Goal: Feedback & Contribution: Submit feedback/report problem

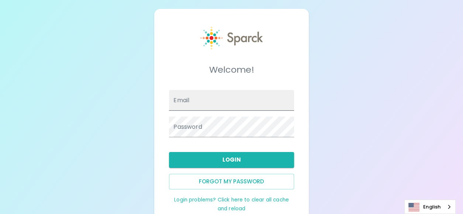
click at [289, 102] on span at bounding box center [290, 100] width 6 height 6
type input "[PERSON_NAME][EMAIL_ADDRESS][PERSON_NAME][DOMAIN_NAME]"
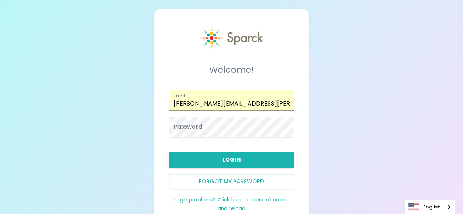
click at [290, 128] on span at bounding box center [290, 127] width 6 height 6
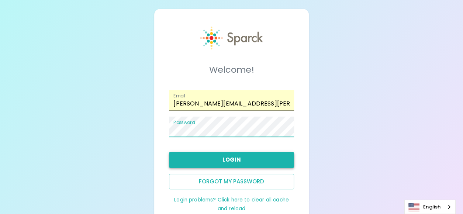
click at [215, 158] on button "Login" at bounding box center [231, 160] width 125 height 16
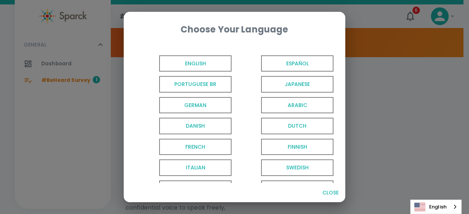
click at [205, 63] on span "English" at bounding box center [195, 63] width 72 height 17
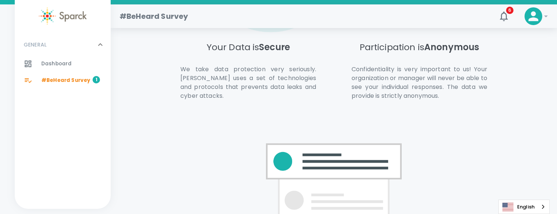
scroll to position [577, 0]
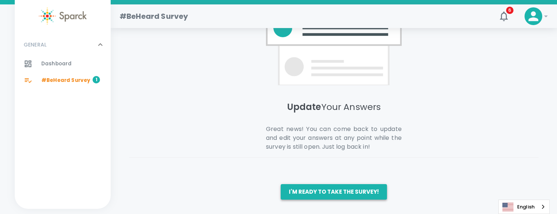
click at [328, 185] on button "I'm ready to take the survey!" at bounding box center [334, 192] width 106 height 16
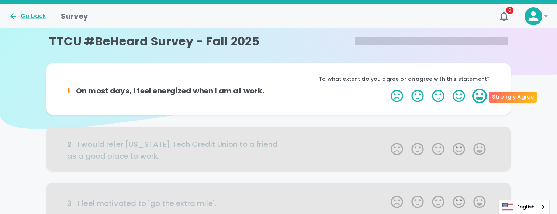
click at [463, 97] on label "5 Stars" at bounding box center [480, 96] width 21 height 15
click at [387, 89] on input "5 Stars" at bounding box center [386, 88] width 0 height 0
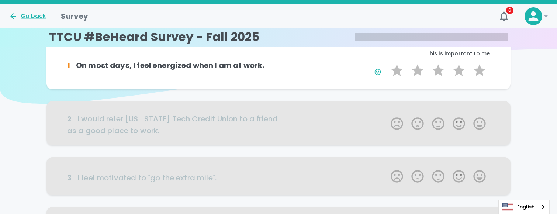
scroll to position [37, 0]
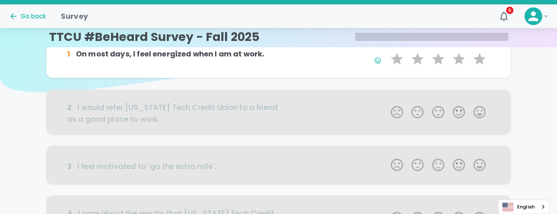
click at [463, 116] on div at bounding box center [279, 112] width 464 height 44
click at [463, 111] on div at bounding box center [279, 112] width 464 height 44
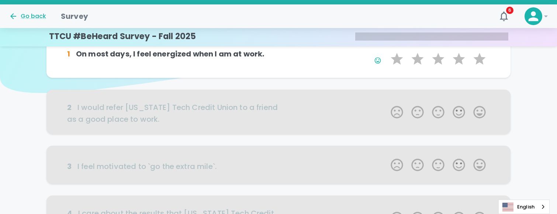
scroll to position [1, 0]
click at [114, 111] on div at bounding box center [279, 111] width 464 height 44
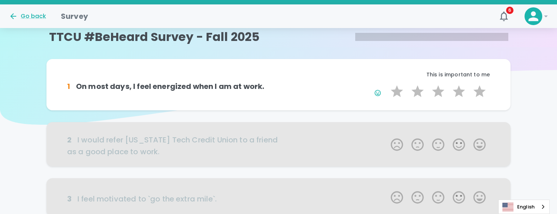
scroll to position [0, 0]
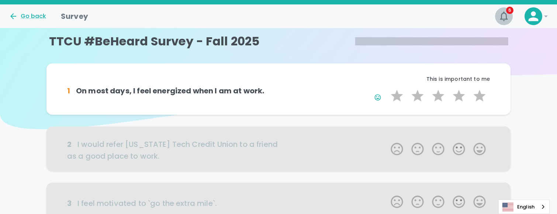
click at [463, 17] on icon "button" at bounding box center [504, 16] width 8 height 10
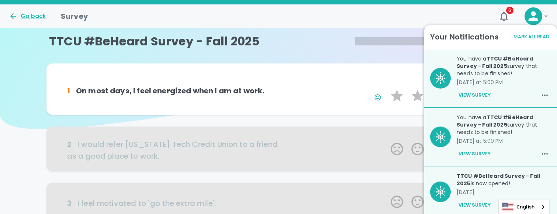
click at [375, 8] on div "Go back Survey" at bounding box center [246, 13] width 487 height 18
click at [122, 91] on h6 "1 On most days, I feel energized when I am at work." at bounding box center [173, 91] width 212 height 12
click at [313, 77] on p "This is important to me" at bounding box center [385, 78] width 212 height 7
click at [463, 35] on button "Mark All Read" at bounding box center [531, 36] width 39 height 11
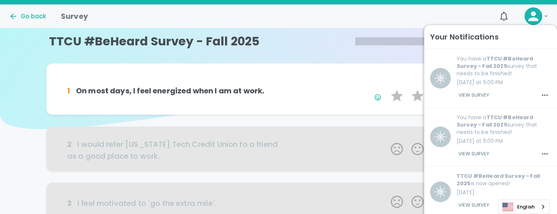
click at [319, 63] on icon at bounding box center [278, 64] width 557 height 129
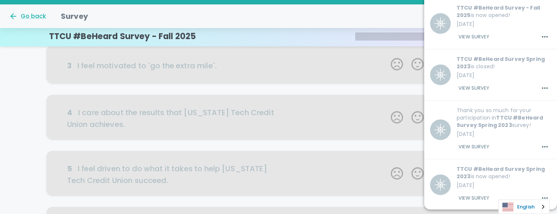
scroll to position [221, 0]
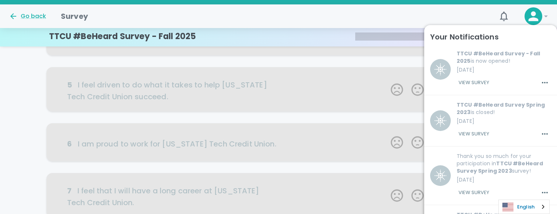
click at [463, 207] on link "English" at bounding box center [524, 207] width 51 height 14
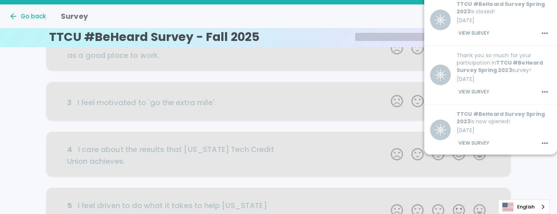
scroll to position [0, 0]
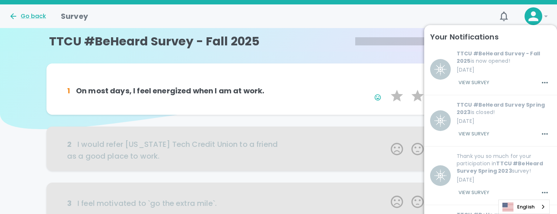
click at [140, 90] on h6 "1 On most days, I feel energized when I am at work." at bounding box center [173, 91] width 212 height 12
click at [463, 16] on icon at bounding box center [546, 16] width 9 height 9
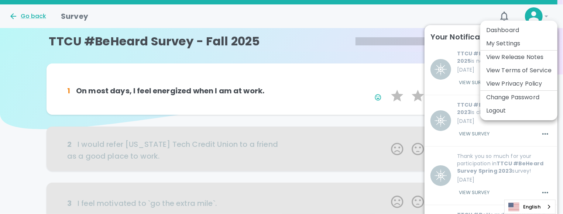
click at [463, 31] on li "Dashboard" at bounding box center [518, 30] width 77 height 13
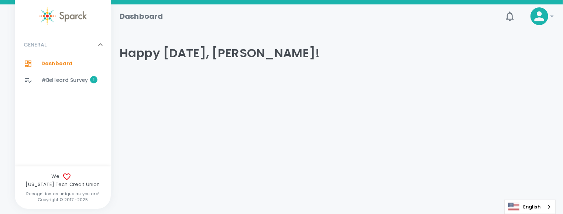
click at [66, 82] on span "#BeHeard Survey" at bounding box center [64, 80] width 47 height 7
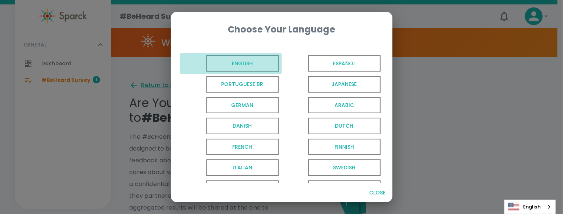
click at [252, 63] on span "English" at bounding box center [242, 63] width 72 height 17
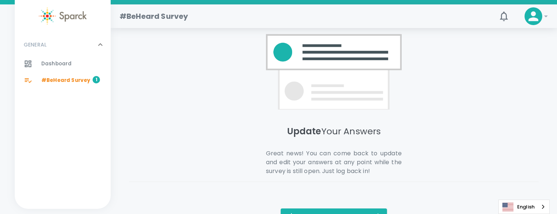
scroll to position [577, 0]
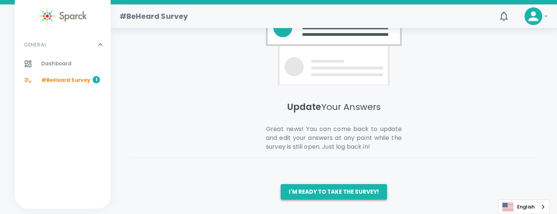
click at [303, 193] on button "I'm ready to take the survey!" at bounding box center [334, 192] width 106 height 16
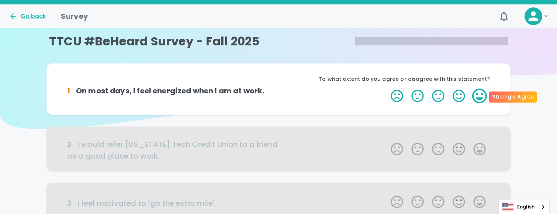
click at [463, 102] on label "5 Stars" at bounding box center [480, 96] width 21 height 15
click at [387, 89] on input "5 Stars" at bounding box center [386, 88] width 0 height 0
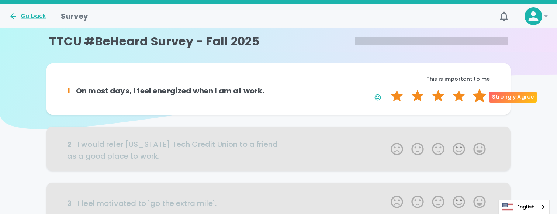
click at [463, 96] on label "5 Stars" at bounding box center [480, 96] width 21 height 15
click at [387, 89] on input "5 Stars" at bounding box center [386, 88] width 0 height 0
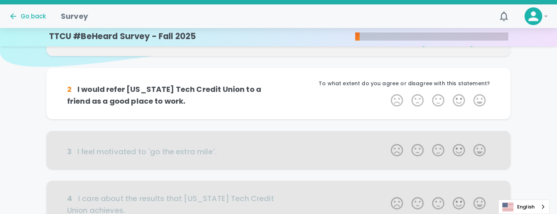
scroll to position [65, 0]
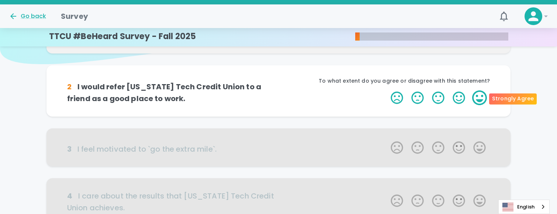
click at [463, 98] on label "5 Stars" at bounding box center [480, 97] width 21 height 15
click at [387, 90] on input "5 Stars" at bounding box center [386, 90] width 0 height 0
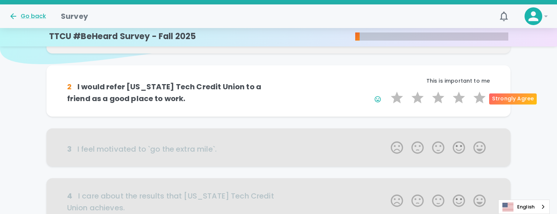
click at [463, 98] on label "5 Stars" at bounding box center [480, 97] width 21 height 15
click at [387, 90] on input "5 Stars" at bounding box center [386, 90] width 0 height 0
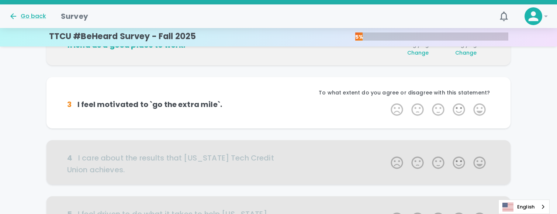
scroll to position [130, 0]
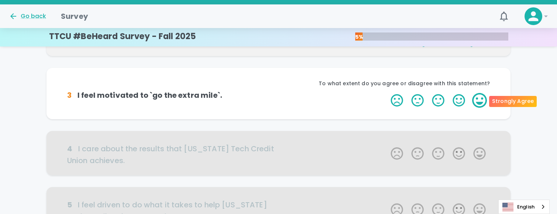
click at [463, 102] on label "5 Stars" at bounding box center [480, 100] width 21 height 15
click at [387, 93] on input "5 Stars" at bounding box center [386, 93] width 0 height 0
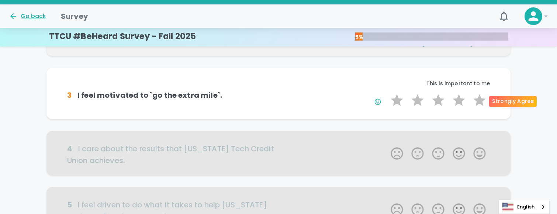
click at [463, 102] on label "5 Stars" at bounding box center [480, 100] width 21 height 15
click at [387, 93] on input "5 Stars" at bounding box center [386, 93] width 0 height 0
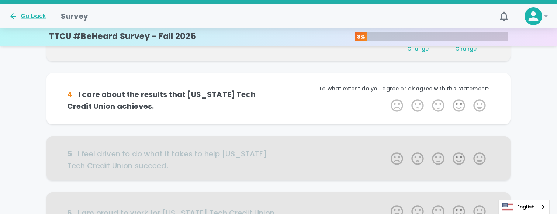
scroll to position [195, 0]
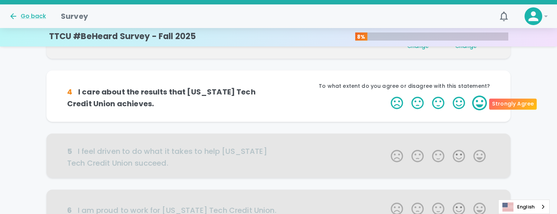
click at [463, 102] on label "5 Stars" at bounding box center [480, 103] width 21 height 15
click at [387, 96] on input "5 Stars" at bounding box center [386, 95] width 0 height 0
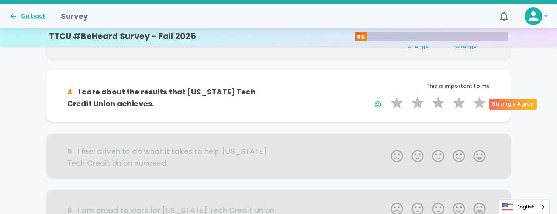
click at [463, 102] on label "5 Stars" at bounding box center [480, 103] width 21 height 15
click at [387, 96] on input "5 Stars" at bounding box center [386, 95] width 0 height 0
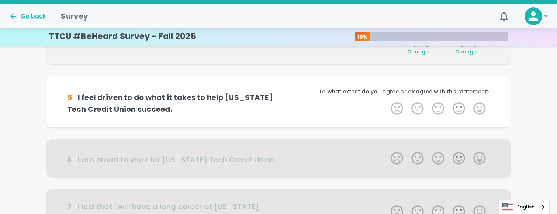
scroll to position [260, 0]
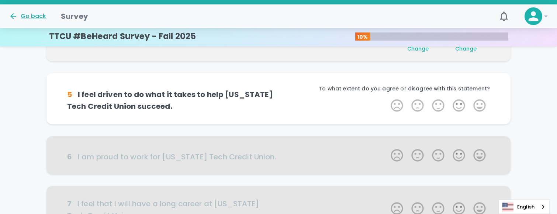
click at [463, 102] on label "5 Stars" at bounding box center [480, 105] width 21 height 15
click at [387, 98] on input "5 Stars" at bounding box center [386, 98] width 0 height 0
click at [463, 102] on label "5 Stars" at bounding box center [480, 105] width 21 height 15
click at [387, 98] on input "5 Stars" at bounding box center [386, 98] width 0 height 0
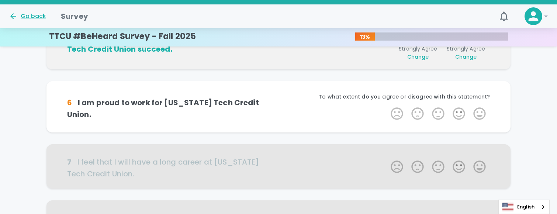
scroll to position [325, 0]
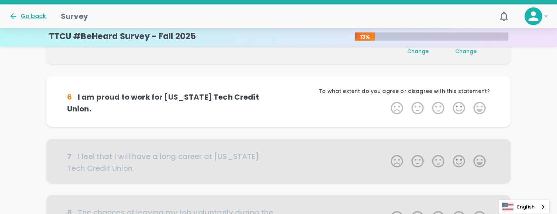
click at [463, 102] on label "5 Stars" at bounding box center [480, 108] width 21 height 15
click at [387, 101] on input "5 Stars" at bounding box center [386, 100] width 0 height 0
click at [463, 102] on label "5 Stars" at bounding box center [480, 108] width 21 height 15
click at [387, 101] on input "5 Stars" at bounding box center [386, 100] width 0 height 0
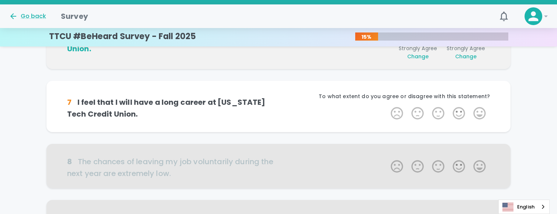
scroll to position [390, 0]
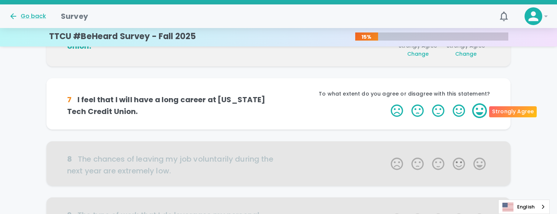
click at [463, 109] on label "5 Stars" at bounding box center [480, 110] width 21 height 15
click at [387, 103] on input "5 Stars" at bounding box center [386, 103] width 0 height 0
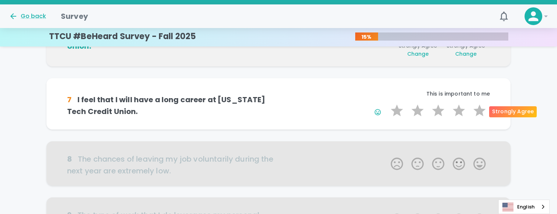
click at [463, 109] on label "5 Stars" at bounding box center [480, 110] width 21 height 15
click at [387, 103] on input "5 Stars" at bounding box center [386, 103] width 0 height 0
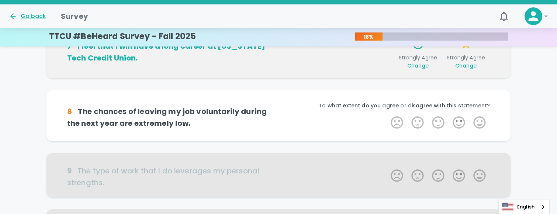
scroll to position [455, 0]
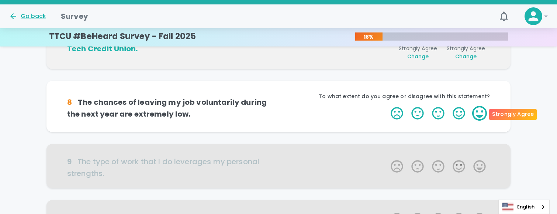
click at [463, 113] on label "5 Stars" at bounding box center [480, 113] width 21 height 15
click at [387, 106] on input "5 Stars" at bounding box center [386, 106] width 0 height 0
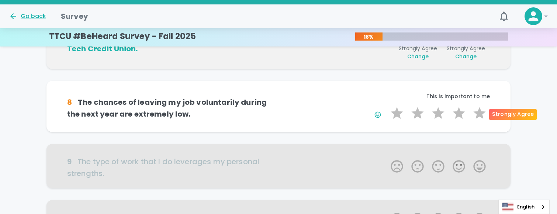
click at [463, 113] on label "5 Stars" at bounding box center [480, 113] width 21 height 15
click at [387, 106] on input "5 Stars" at bounding box center [386, 106] width 0 height 0
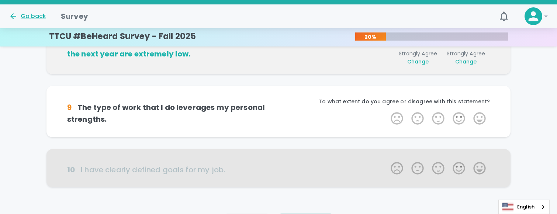
scroll to position [520, 0]
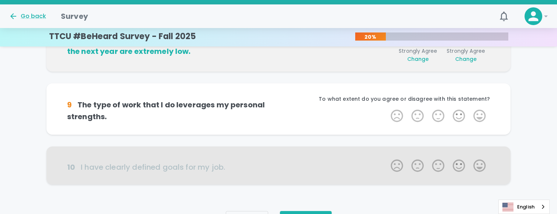
click at [463, 113] on label "5 Stars" at bounding box center [480, 116] width 21 height 15
click at [387, 109] on input "5 Stars" at bounding box center [386, 108] width 0 height 0
click at [463, 113] on label "5 Stars" at bounding box center [480, 116] width 21 height 15
click at [387, 109] on input "5 Stars" at bounding box center [386, 108] width 0 height 0
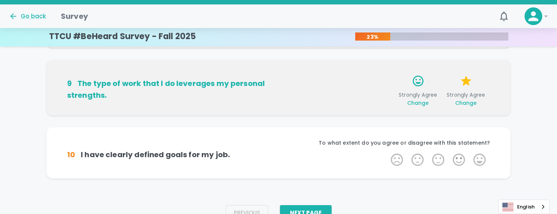
scroll to position [562, 0]
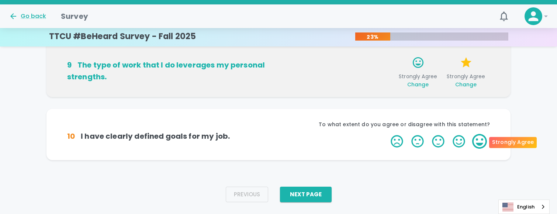
click at [463, 142] on label "5 Stars" at bounding box center [480, 141] width 21 height 15
click at [387, 134] on input "5 Stars" at bounding box center [386, 134] width 0 height 0
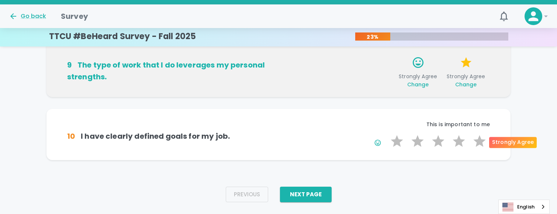
click at [463, 142] on label "5 Stars" at bounding box center [480, 141] width 21 height 15
click at [387, 134] on input "5 Stars" at bounding box center [386, 134] width 0 height 0
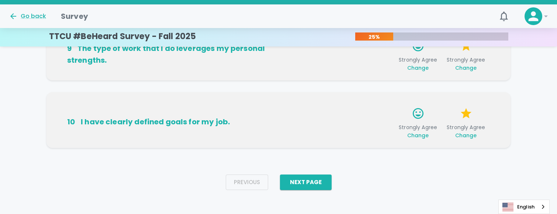
scroll to position [580, 0]
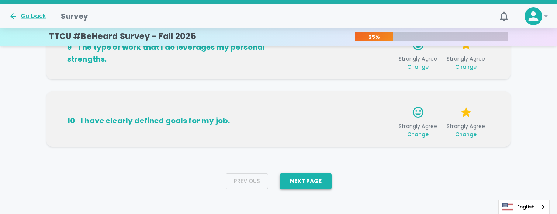
click at [320, 183] on button "Next Page" at bounding box center [306, 181] width 52 height 16
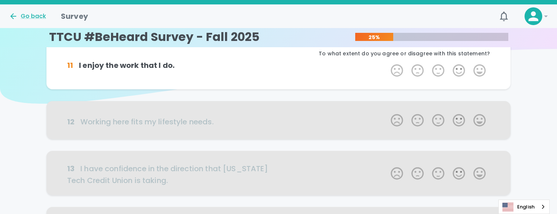
scroll to position [0, 0]
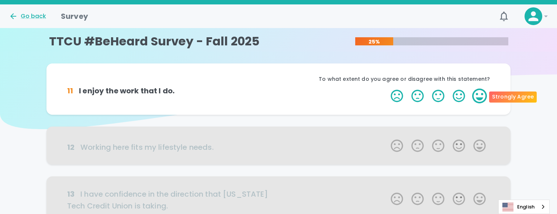
click at [463, 94] on label "5 Stars" at bounding box center [480, 96] width 21 height 15
click at [387, 89] on input "5 Stars" at bounding box center [386, 88] width 0 height 0
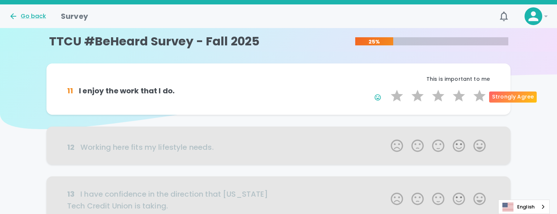
click at [463, 94] on label "5 Stars" at bounding box center [480, 96] width 21 height 15
click at [387, 89] on input "5 Stars" at bounding box center [386, 88] width 0 height 0
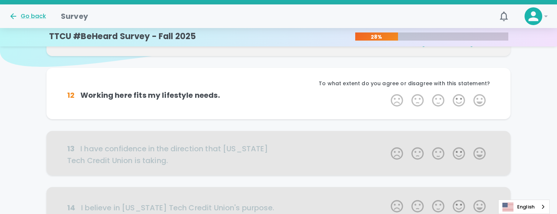
scroll to position [65, 0]
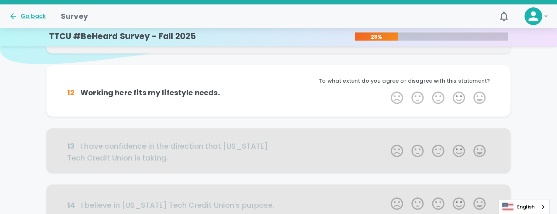
click at [463, 94] on label "5 Stars" at bounding box center [480, 97] width 21 height 15
click at [387, 90] on input "5 Stars" at bounding box center [386, 90] width 0 height 0
click at [463, 94] on label "5 Stars" at bounding box center [480, 97] width 21 height 15
click at [387, 90] on input "5 Stars" at bounding box center [386, 90] width 0 height 0
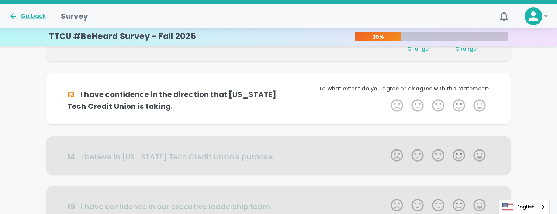
scroll to position [130, 0]
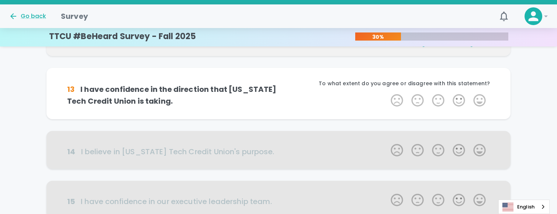
click at [463, 94] on label "5 Stars" at bounding box center [480, 100] width 21 height 15
click at [387, 93] on input "5 Stars" at bounding box center [386, 93] width 0 height 0
click at [463, 94] on label "5 Stars" at bounding box center [480, 100] width 21 height 15
click at [387, 93] on input "5 Stars" at bounding box center [386, 93] width 0 height 0
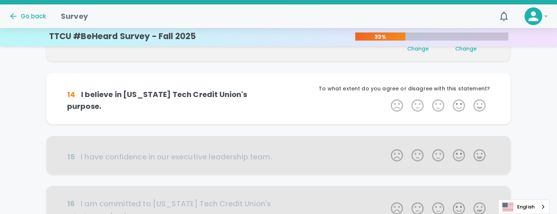
scroll to position [195, 0]
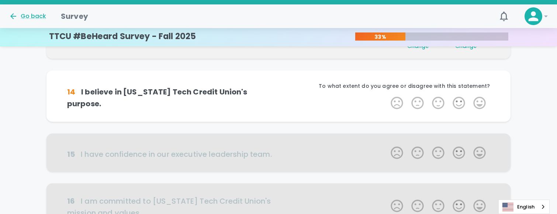
click at [463, 94] on div "To what extent do you agree or disagree with this statement?" at bounding box center [385, 88] width 212 height 13
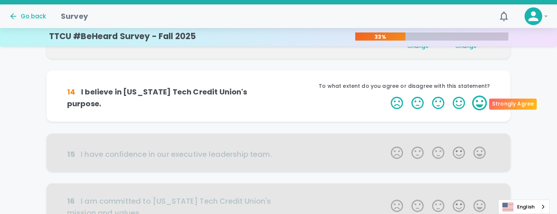
click at [463, 106] on label "5 Stars" at bounding box center [480, 103] width 21 height 15
click at [387, 96] on input "5 Stars" at bounding box center [386, 95] width 0 height 0
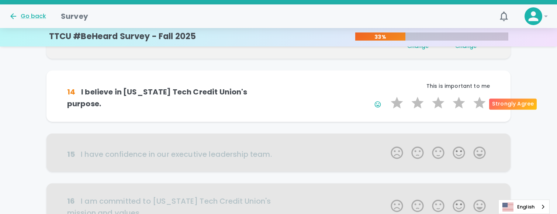
click at [463, 106] on label "5 Stars" at bounding box center [480, 103] width 21 height 15
click at [387, 96] on input "5 Stars" at bounding box center [386, 95] width 0 height 0
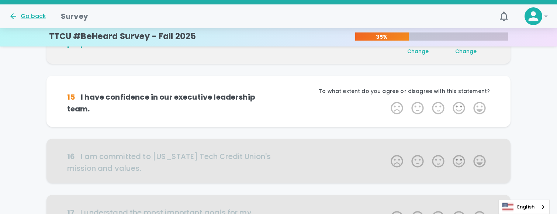
scroll to position [260, 0]
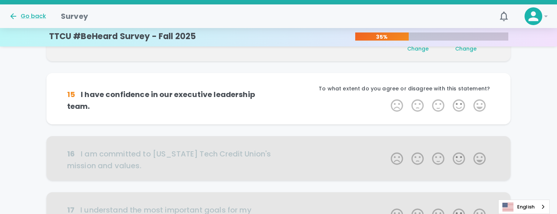
click at [463, 106] on label "5 Stars" at bounding box center [480, 105] width 21 height 15
click at [387, 98] on input "5 Stars" at bounding box center [386, 98] width 0 height 0
click at [463, 106] on label "5 Stars" at bounding box center [480, 105] width 21 height 15
click at [387, 98] on input "5 Stars" at bounding box center [386, 98] width 0 height 0
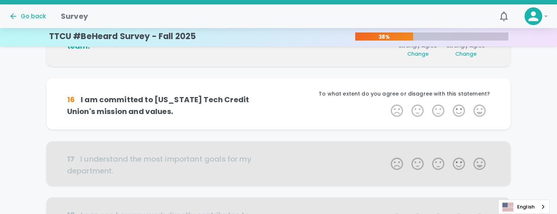
scroll to position [325, 0]
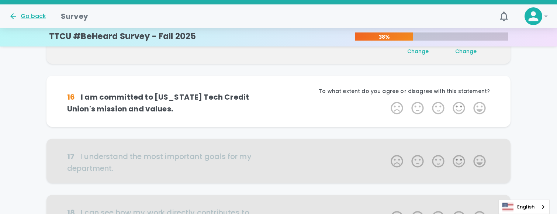
click at [463, 106] on label "5 Stars" at bounding box center [480, 108] width 21 height 15
click at [387, 101] on input "5 Stars" at bounding box center [386, 100] width 0 height 0
click at [463, 106] on label "5 Stars" at bounding box center [480, 108] width 21 height 15
click at [387, 101] on input "5 Stars" at bounding box center [386, 100] width 0 height 0
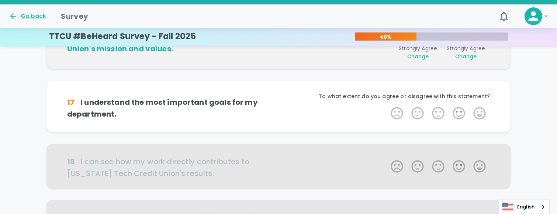
scroll to position [390, 0]
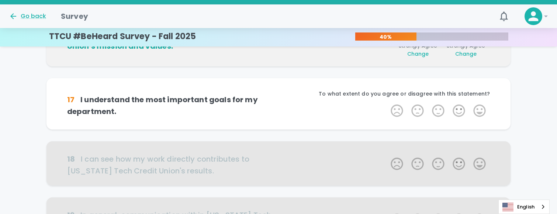
click at [463, 106] on label "5 Stars" at bounding box center [480, 110] width 21 height 15
click at [387, 103] on input "5 Stars" at bounding box center [386, 103] width 0 height 0
click at [463, 106] on label "5 Stars" at bounding box center [480, 110] width 21 height 15
click at [387, 103] on input "5 Stars" at bounding box center [386, 103] width 0 height 0
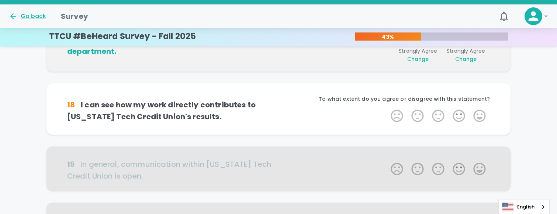
scroll to position [455, 0]
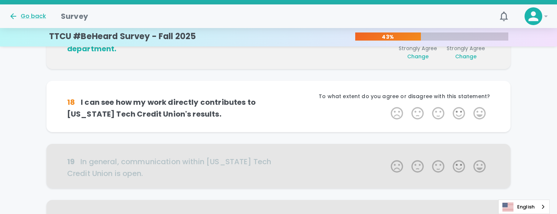
click at [463, 106] on div "To what extent do you agree or disagree with this statement?" at bounding box center [385, 99] width 212 height 13
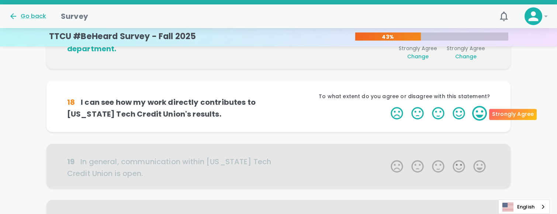
click at [463, 111] on label "5 Stars" at bounding box center [480, 113] width 21 height 15
click at [387, 106] on input "5 Stars" at bounding box center [386, 106] width 0 height 0
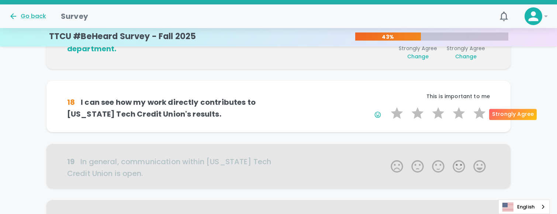
click at [463, 111] on label "5 Stars" at bounding box center [480, 113] width 21 height 15
click at [387, 106] on input "5 Stars" at bounding box center [386, 106] width 0 height 0
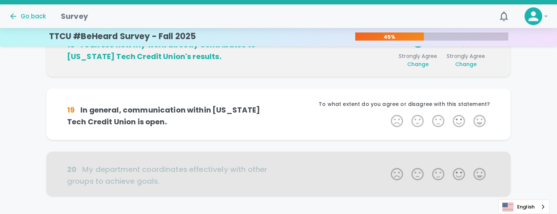
scroll to position [520, 0]
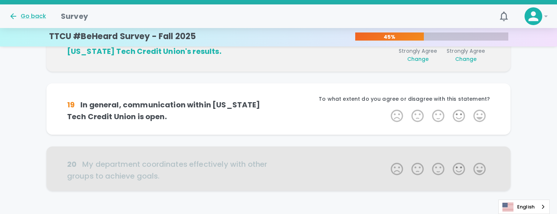
click at [463, 111] on label "5 Stars" at bounding box center [480, 116] width 21 height 15
click at [387, 109] on input "5 Stars" at bounding box center [386, 108] width 0 height 0
click at [463, 111] on label "5 Stars" at bounding box center [480, 116] width 21 height 15
click at [387, 109] on input "5 Stars" at bounding box center [386, 108] width 0 height 0
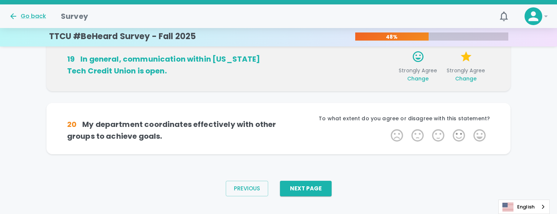
scroll to position [568, 0]
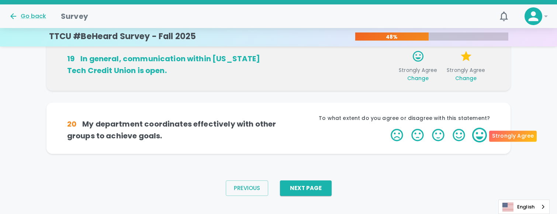
click at [463, 133] on label "5 Stars" at bounding box center [480, 135] width 21 height 15
click at [387, 128] on input "5 Stars" at bounding box center [386, 127] width 0 height 0
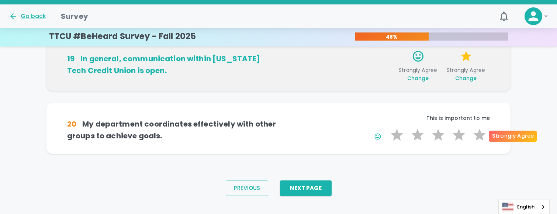
click at [463, 133] on label "5 Stars" at bounding box center [480, 135] width 21 height 15
click at [387, 128] on input "5 Stars" at bounding box center [386, 127] width 0 height 0
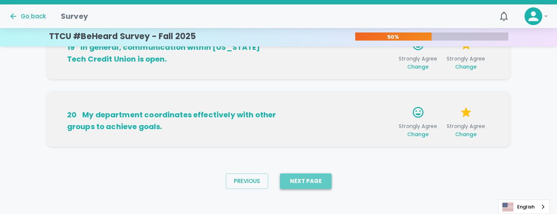
click at [310, 181] on button "Next Page" at bounding box center [306, 181] width 52 height 16
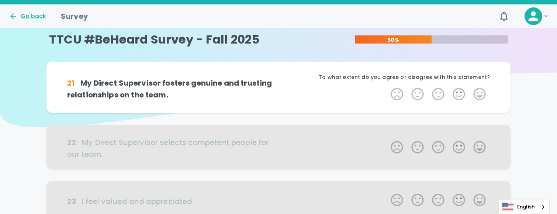
scroll to position [0, 0]
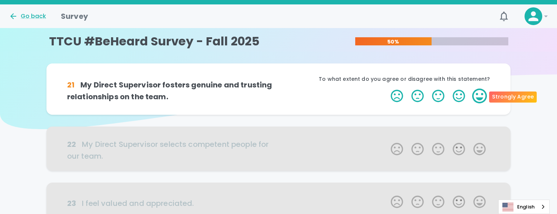
click at [463, 94] on label "5 Stars" at bounding box center [480, 96] width 21 height 15
click at [387, 89] on input "5 Stars" at bounding box center [386, 88] width 0 height 0
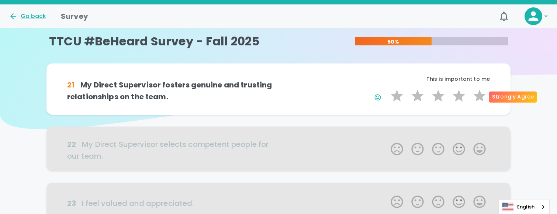
click at [463, 94] on label "5 Stars" at bounding box center [480, 96] width 21 height 15
click at [387, 89] on input "5 Stars" at bounding box center [386, 88] width 0 height 0
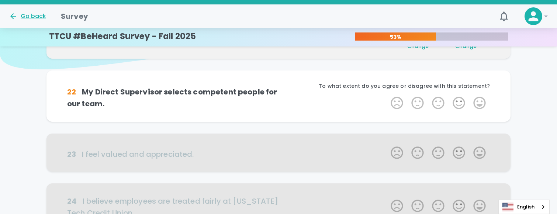
scroll to position [65, 0]
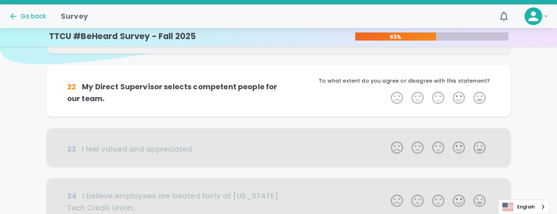
click at [463, 95] on label "5 Stars" at bounding box center [480, 97] width 21 height 15
click at [387, 90] on input "5 Stars" at bounding box center [386, 90] width 0 height 0
click at [463, 95] on label "5 Stars" at bounding box center [480, 97] width 21 height 15
click at [387, 90] on input "5 Stars" at bounding box center [386, 90] width 0 height 0
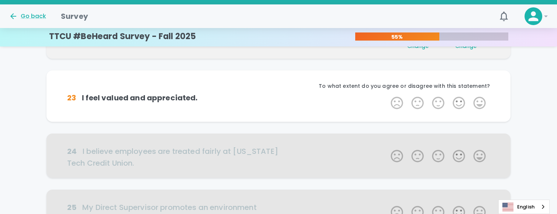
scroll to position [130, 0]
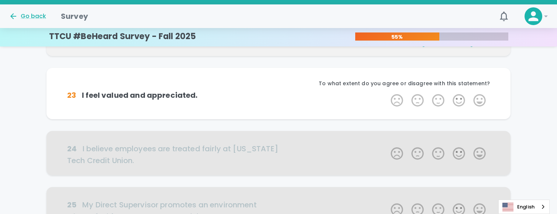
click at [463, 95] on label "5 Stars" at bounding box center [480, 100] width 21 height 15
click at [387, 93] on input "5 Stars" at bounding box center [386, 93] width 0 height 0
click at [463, 95] on label "5 Stars" at bounding box center [480, 100] width 21 height 15
click at [387, 93] on input "5 Stars" at bounding box center [386, 93] width 0 height 0
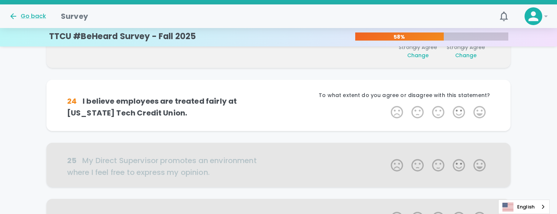
scroll to position [195, 0]
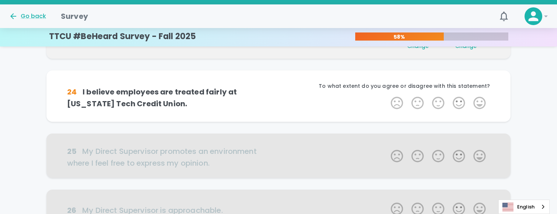
click at [463, 95] on div "To what extent do you agree or disagree with this statement?" at bounding box center [385, 88] width 212 height 13
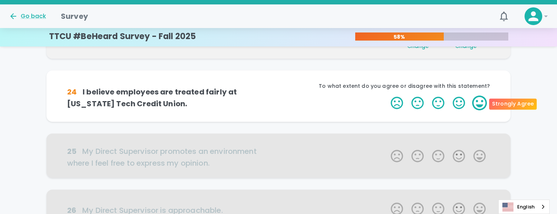
click at [463, 105] on label "5 Stars" at bounding box center [480, 103] width 21 height 15
click at [387, 96] on input "5 Stars" at bounding box center [386, 95] width 0 height 0
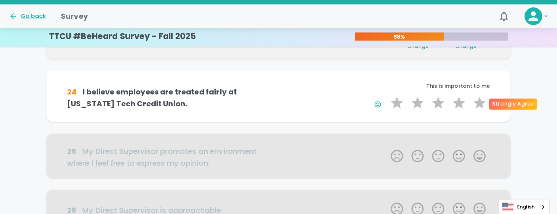
click at [463, 105] on label "5 Stars" at bounding box center [480, 103] width 21 height 15
click at [387, 96] on input "5 Stars" at bounding box center [386, 95] width 0 height 0
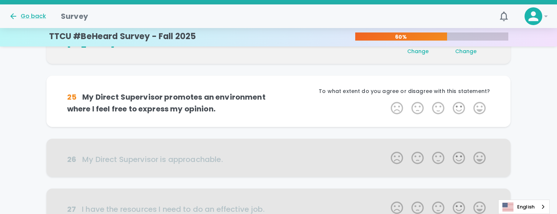
scroll to position [260, 0]
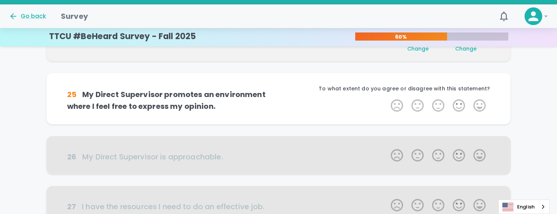
click at [463, 105] on label "5 Stars" at bounding box center [480, 105] width 21 height 15
click at [387, 98] on input "5 Stars" at bounding box center [386, 98] width 0 height 0
click at [463, 105] on label "5 Stars" at bounding box center [480, 105] width 21 height 15
click at [387, 98] on input "5 Stars" at bounding box center [386, 98] width 0 height 0
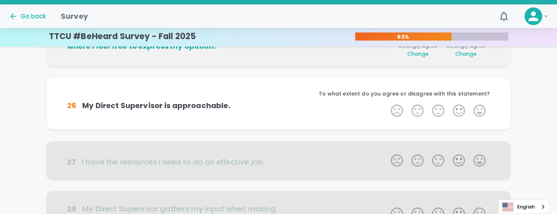
scroll to position [325, 0]
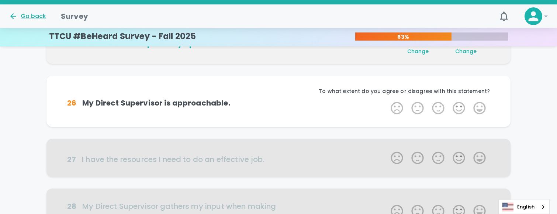
click at [463, 105] on label "5 Stars" at bounding box center [480, 108] width 21 height 15
click at [387, 101] on input "5 Stars" at bounding box center [386, 100] width 0 height 0
click at [463, 105] on label "5 Stars" at bounding box center [480, 108] width 21 height 15
click at [387, 101] on input "5 Stars" at bounding box center [386, 100] width 0 height 0
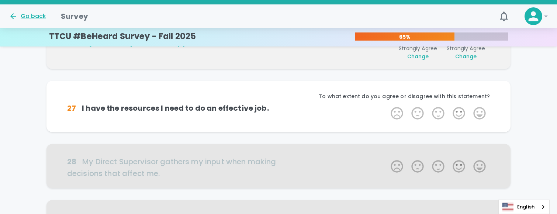
scroll to position [390, 0]
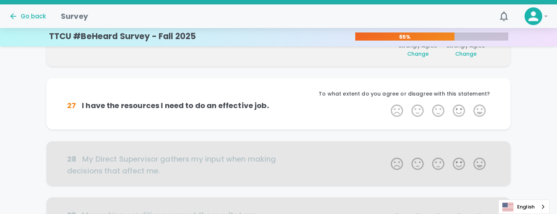
click at [463, 105] on label "5 Stars" at bounding box center [480, 110] width 21 height 15
click at [387, 103] on input "5 Stars" at bounding box center [386, 103] width 0 height 0
click at [463, 105] on label "5 Stars" at bounding box center [480, 110] width 21 height 15
click at [387, 103] on input "5 Stars" at bounding box center [386, 103] width 0 height 0
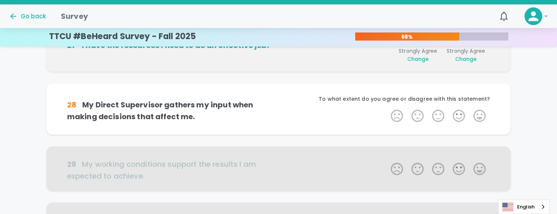
scroll to position [455, 0]
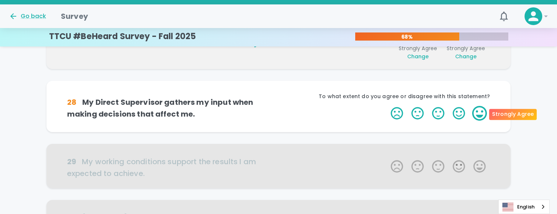
click at [463, 112] on label "5 Stars" at bounding box center [480, 113] width 21 height 15
click at [387, 106] on input "5 Stars" at bounding box center [386, 106] width 0 height 0
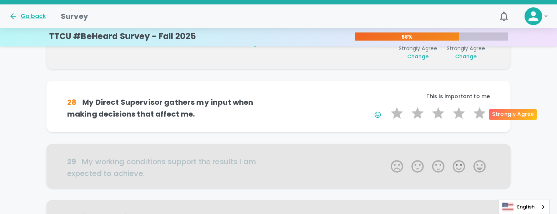
click at [463, 112] on label "5 Stars" at bounding box center [480, 113] width 21 height 15
click at [387, 106] on input "5 Stars" at bounding box center [386, 106] width 0 height 0
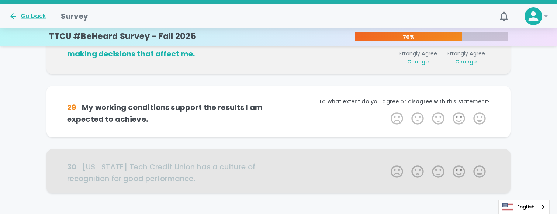
scroll to position [520, 0]
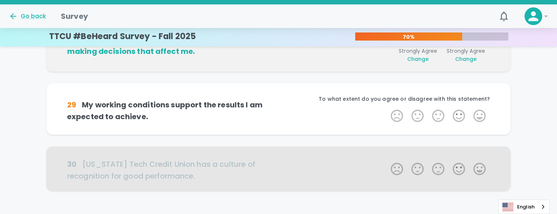
click at [463, 112] on label "5 Stars" at bounding box center [480, 116] width 21 height 15
click at [387, 109] on input "5 Stars" at bounding box center [386, 108] width 0 height 0
click at [463, 112] on label "5 Stars" at bounding box center [480, 116] width 21 height 15
click at [387, 109] on input "5 Stars" at bounding box center [386, 108] width 0 height 0
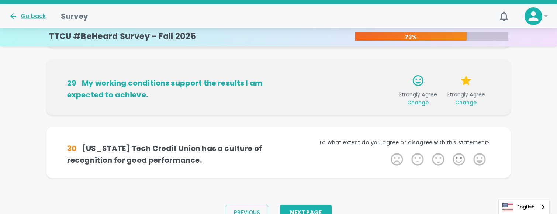
scroll to position [568, 0]
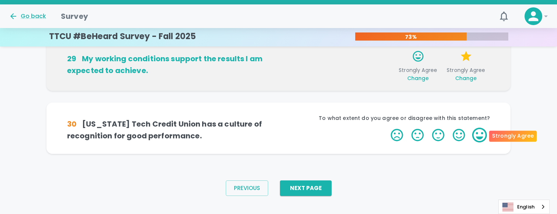
click at [463, 135] on label "5 Stars" at bounding box center [480, 135] width 21 height 15
click at [387, 128] on input "5 Stars" at bounding box center [386, 127] width 0 height 0
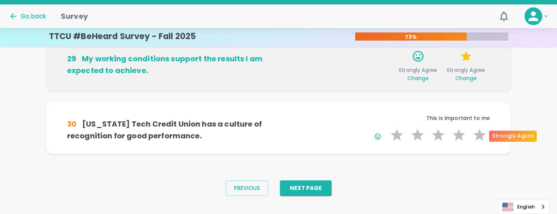
click at [463, 135] on label "5 Stars" at bounding box center [480, 135] width 21 height 15
click at [387, 128] on input "5 Stars" at bounding box center [386, 127] width 0 height 0
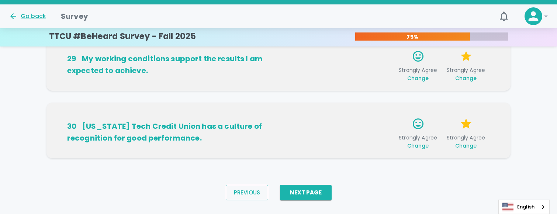
scroll to position [580, 0]
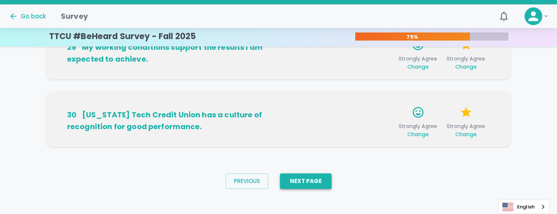
click at [312, 180] on button "Next Page" at bounding box center [306, 181] width 52 height 16
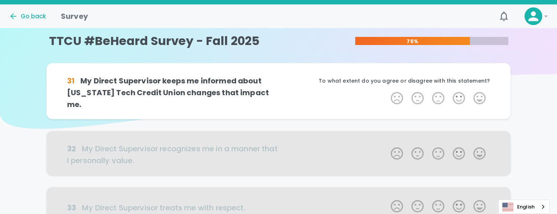
scroll to position [0, 0]
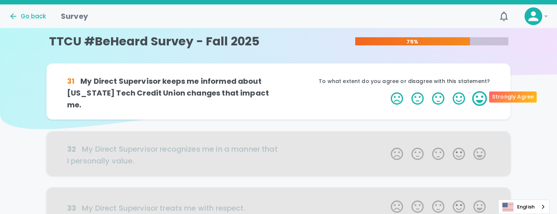
click at [463, 97] on label "5 Stars" at bounding box center [480, 98] width 21 height 15
click at [387, 91] on input "5 Stars" at bounding box center [386, 91] width 0 height 0
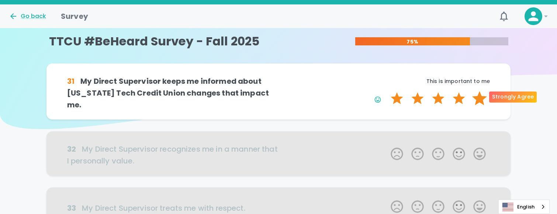
click at [463, 97] on label "5 Stars" at bounding box center [480, 98] width 21 height 15
click at [387, 91] on input "5 Stars" at bounding box center [386, 91] width 0 height 0
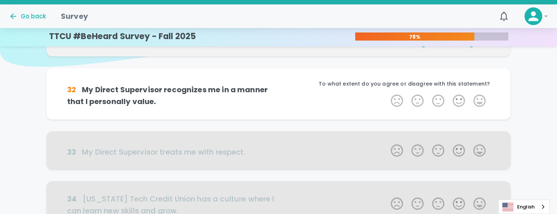
scroll to position [65, 0]
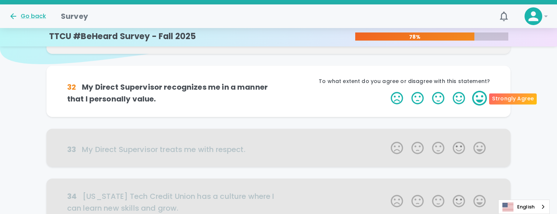
click at [463, 98] on label "5 Stars" at bounding box center [480, 98] width 21 height 15
click at [387, 91] on input "5 Stars" at bounding box center [386, 90] width 0 height 0
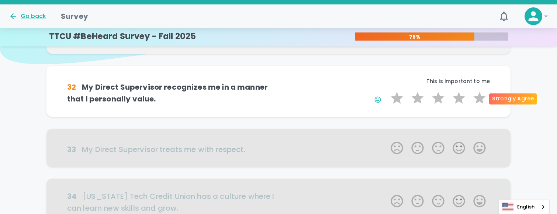
click at [463, 98] on label "5 Stars" at bounding box center [480, 98] width 21 height 15
click at [387, 91] on input "5 Stars" at bounding box center [386, 90] width 0 height 0
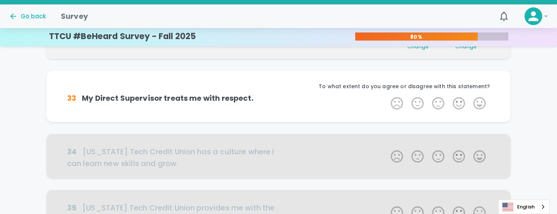
scroll to position [130, 0]
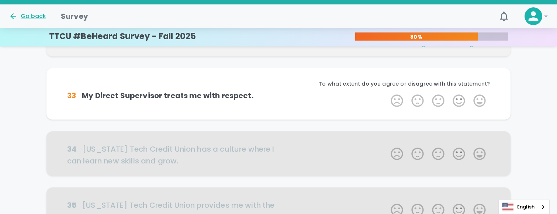
click at [463, 98] on label "5 Stars" at bounding box center [480, 100] width 21 height 15
click at [387, 93] on input "5 Stars" at bounding box center [386, 93] width 0 height 0
click at [463, 98] on label "5 Stars" at bounding box center [480, 100] width 21 height 15
click at [387, 93] on input "5 Stars" at bounding box center [386, 93] width 0 height 0
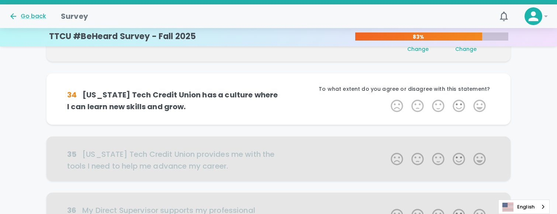
scroll to position [195, 0]
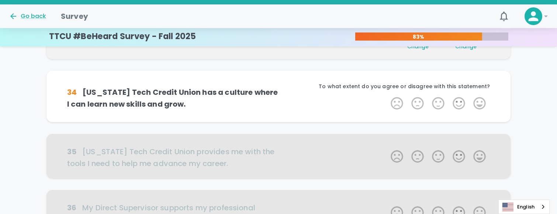
click at [463, 98] on label "5 Stars" at bounding box center [480, 103] width 21 height 15
click at [387, 96] on input "5 Stars" at bounding box center [386, 96] width 0 height 0
click at [463, 98] on label "5 Stars" at bounding box center [480, 103] width 21 height 15
click at [387, 96] on input "5 Stars" at bounding box center [386, 96] width 0 height 0
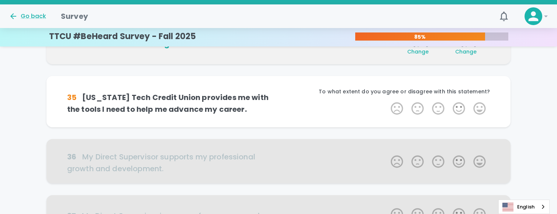
scroll to position [260, 0]
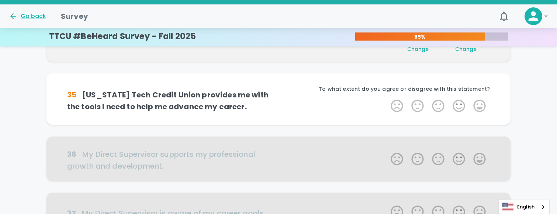
click at [463, 99] on label "5 Stars" at bounding box center [480, 106] width 21 height 15
click at [387, 98] on input "5 Stars" at bounding box center [386, 98] width 0 height 0
click at [463, 99] on label "5 Stars" at bounding box center [480, 106] width 21 height 15
click at [387, 98] on input "5 Stars" at bounding box center [386, 98] width 0 height 0
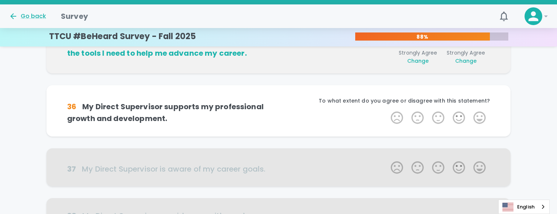
scroll to position [325, 0]
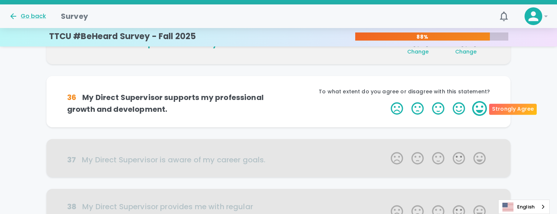
click at [463, 105] on label "5 Stars" at bounding box center [480, 108] width 21 height 15
click at [387, 101] on input "5 Stars" at bounding box center [386, 101] width 0 height 0
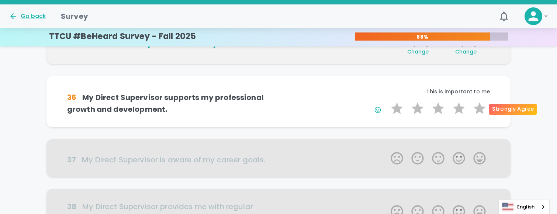
click at [463, 105] on label "5 Stars" at bounding box center [480, 108] width 21 height 15
click at [387, 101] on input "5 Stars" at bounding box center [386, 101] width 0 height 0
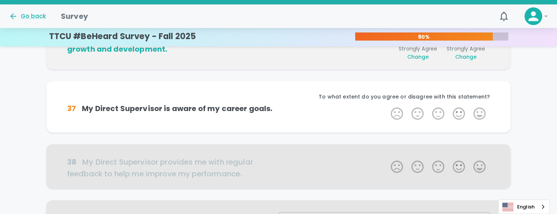
scroll to position [390, 0]
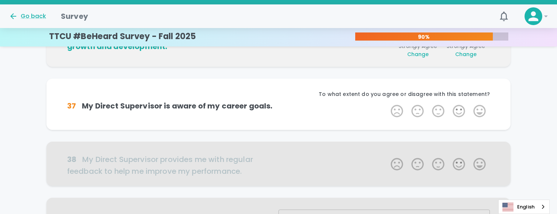
click at [463, 105] on label "5 Stars" at bounding box center [480, 111] width 21 height 15
click at [387, 104] on input "5 Stars" at bounding box center [386, 103] width 0 height 0
click at [463, 105] on label "5 Stars" at bounding box center [480, 111] width 21 height 15
click at [387, 104] on input "5 Stars" at bounding box center [386, 103] width 0 height 0
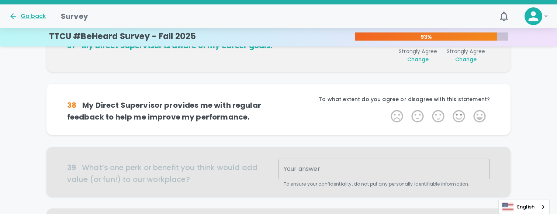
scroll to position [455, 0]
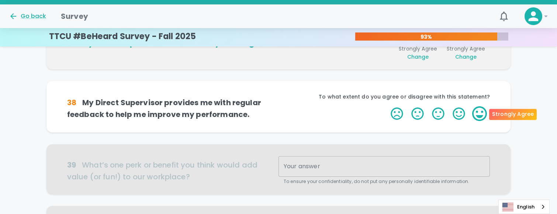
click at [463, 109] on label "5 Stars" at bounding box center [480, 113] width 21 height 15
click at [387, 106] on input "5 Stars" at bounding box center [386, 106] width 0 height 0
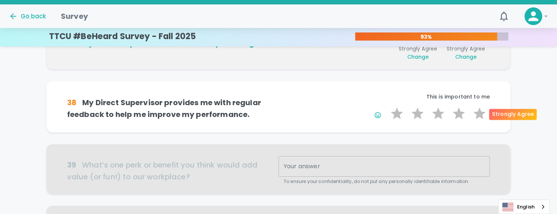
click at [463, 109] on label "5 Stars" at bounding box center [480, 113] width 21 height 15
click at [387, 106] on input "5 Stars" at bounding box center [386, 106] width 0 height 0
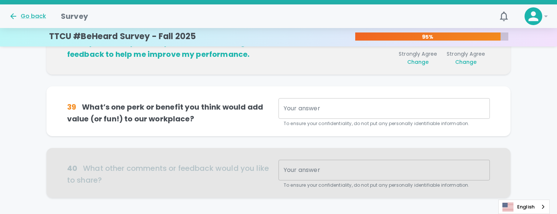
scroll to position [520, 0]
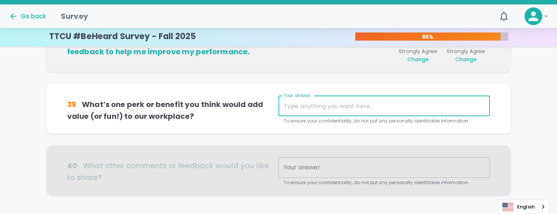
click at [334, 109] on textarea "Your answer" at bounding box center [384, 106] width 201 height 8
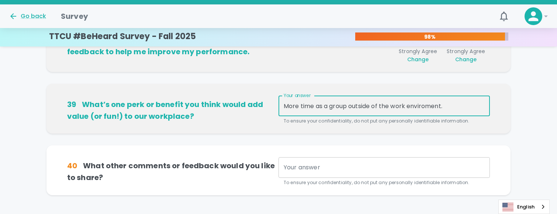
type textarea "More time as a group outside of the work enviroment."
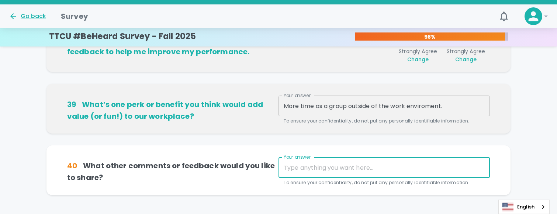
click at [309, 167] on textarea "Your answer" at bounding box center [384, 168] width 201 height 8
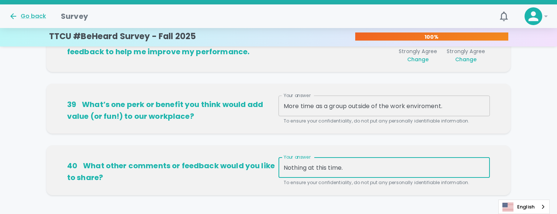
type textarea "Nothing at this time."
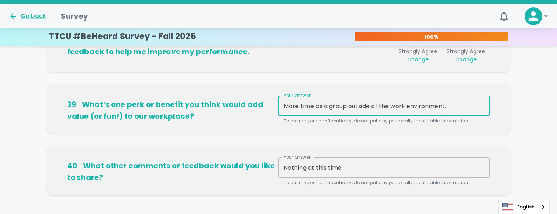
click at [450, 106] on textarea "More time as a group outside of the work environment." at bounding box center [384, 106] width 201 height 8
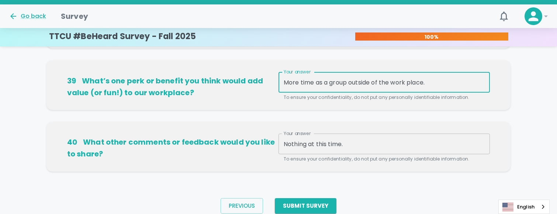
scroll to position [572, 0]
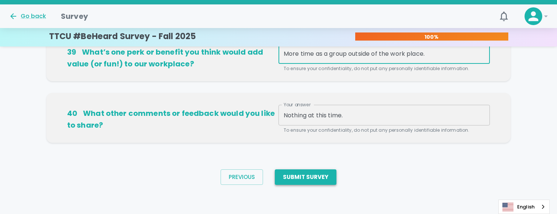
type textarea "More time as a group outside of the work place."
click at [322, 179] on button "Submit Survey" at bounding box center [306, 177] width 62 height 16
